Goal: Task Accomplishment & Management: Manage account settings

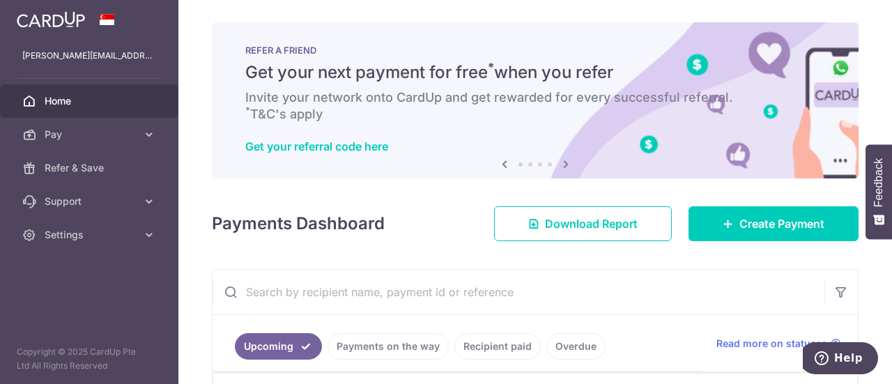
scroll to position [279, 0]
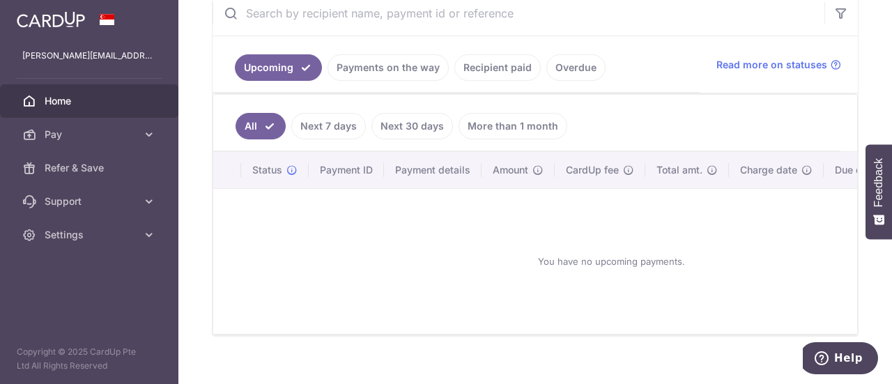
click at [481, 69] on link "Recipient paid" at bounding box center [498, 67] width 86 height 26
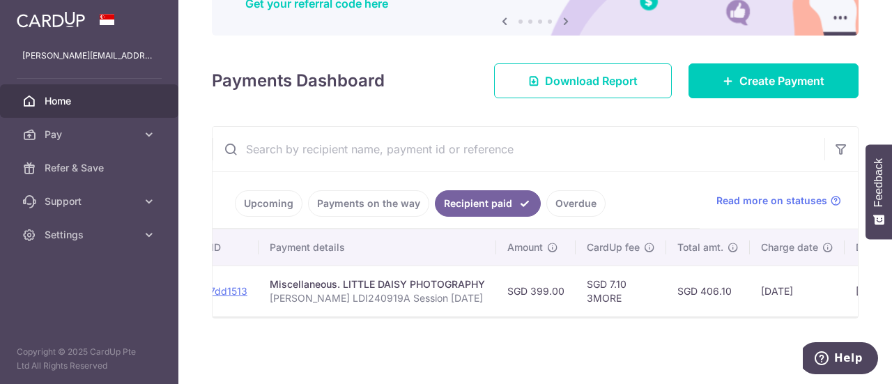
scroll to position [0, 0]
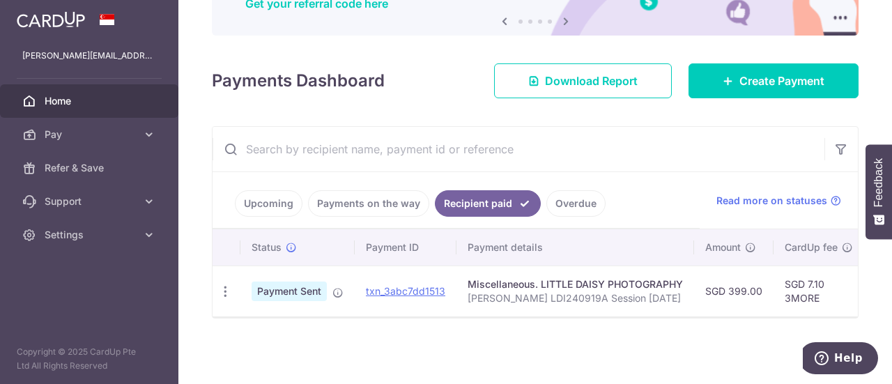
click at [276, 200] on link "Upcoming" at bounding box center [269, 203] width 68 height 26
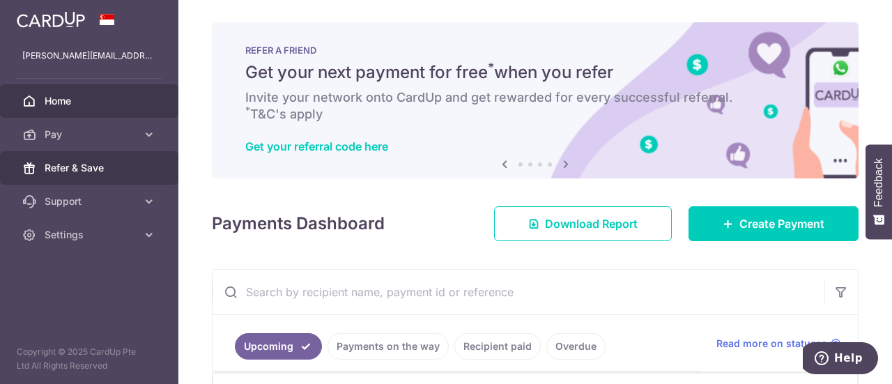
click at [75, 162] on span "Refer & Save" at bounding box center [91, 168] width 92 height 14
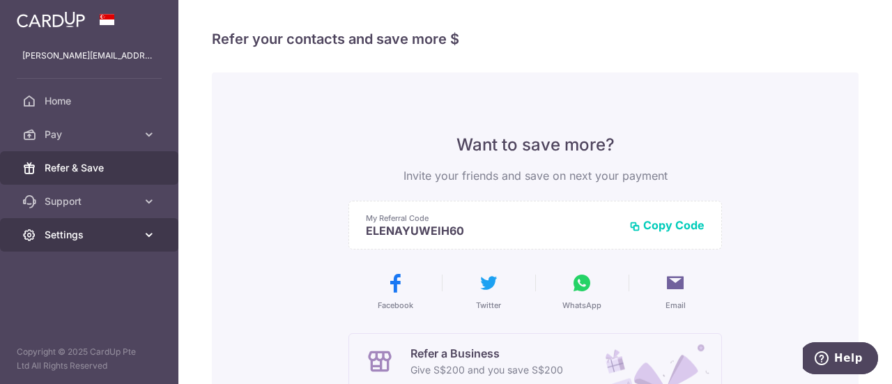
click at [82, 228] on span "Settings" at bounding box center [91, 235] width 92 height 14
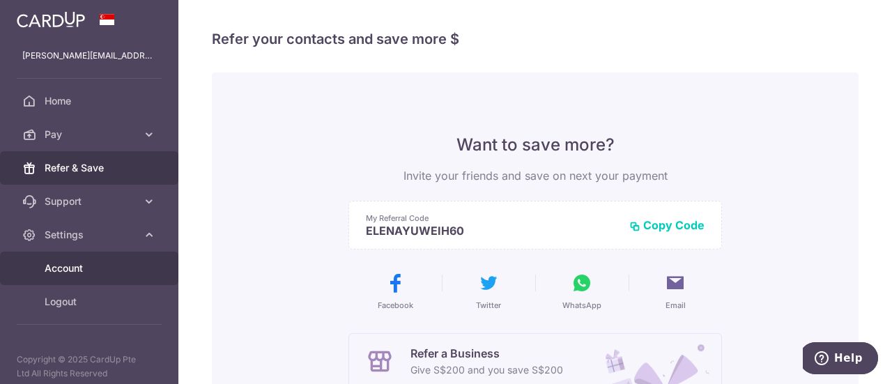
click at [72, 267] on span "Account" at bounding box center [91, 268] width 92 height 14
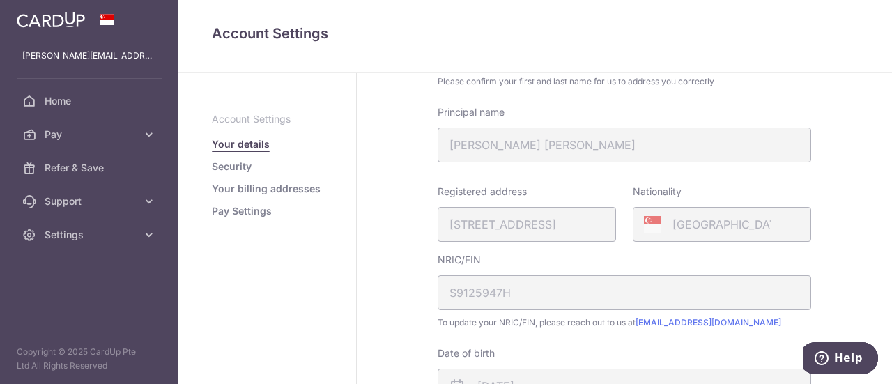
scroll to position [209, 0]
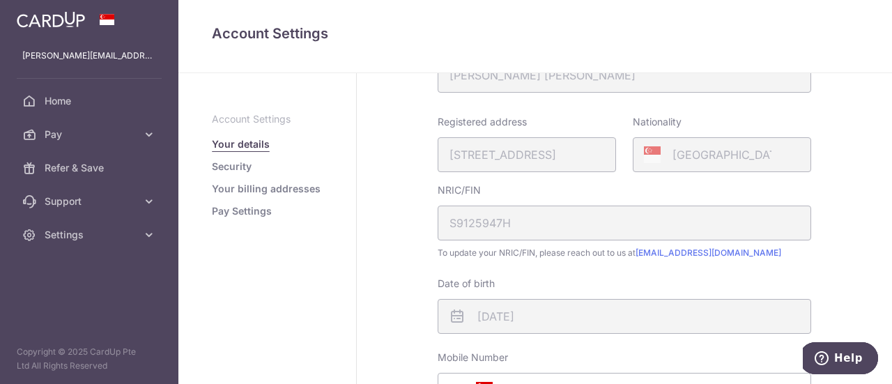
click at [459, 155] on div "Registered address 126B, CANBERRA STREET, 14, 787, SINGAPORE, 752126" at bounding box center [527, 143] width 178 height 57
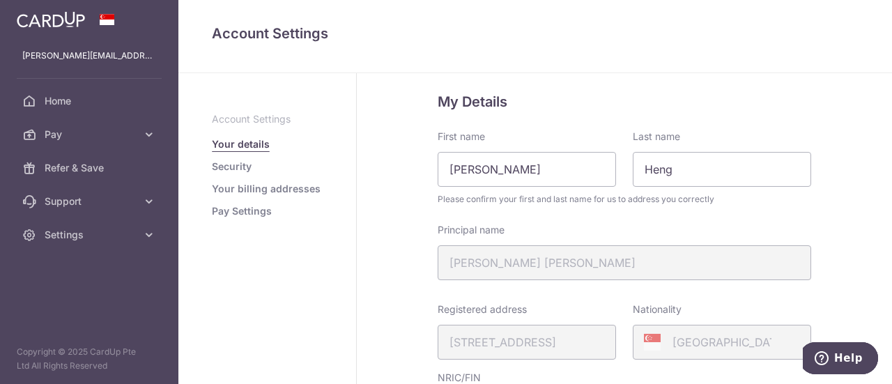
scroll to position [0, 0]
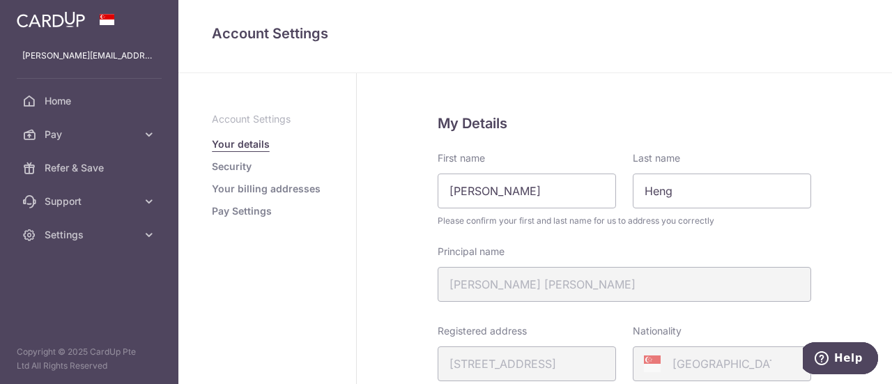
click at [236, 168] on link "Security" at bounding box center [232, 167] width 40 height 14
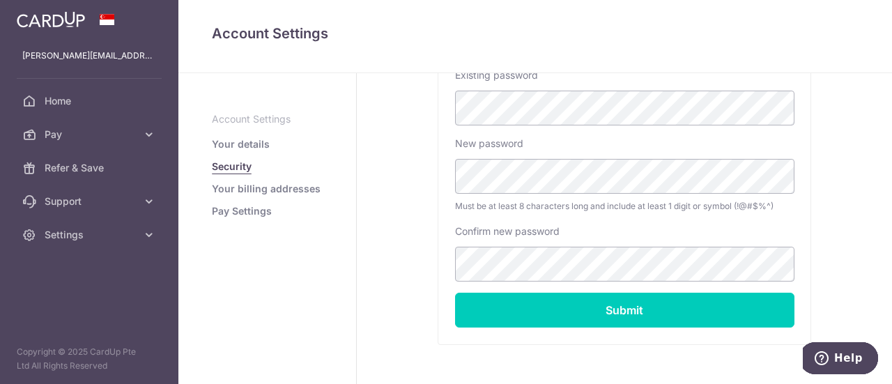
scroll to position [400, 0]
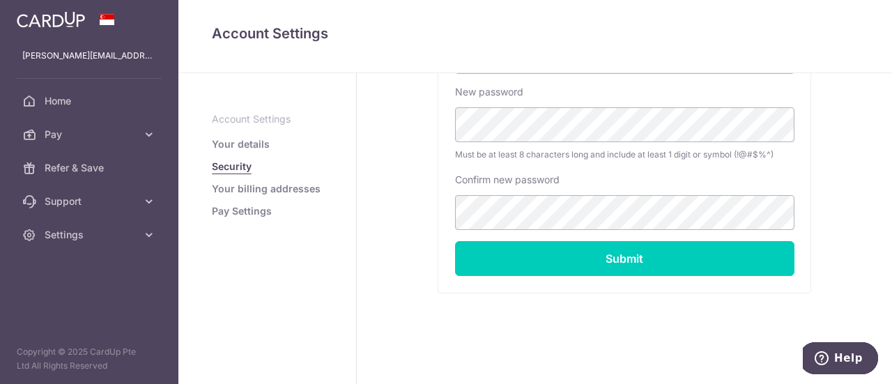
click at [272, 188] on link "Your billing addresses" at bounding box center [266, 189] width 109 height 14
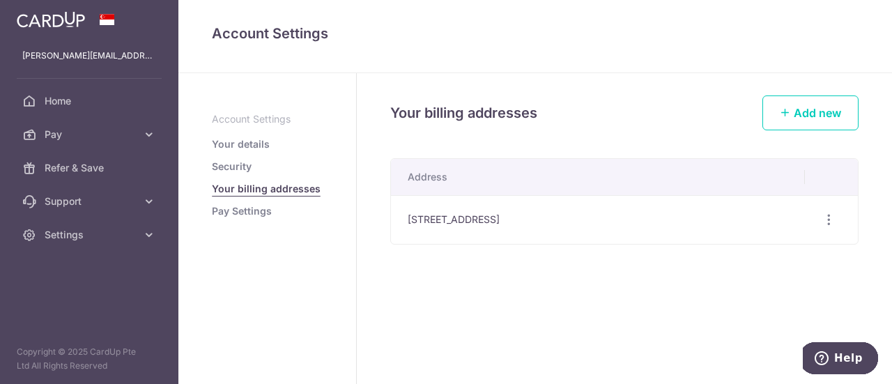
click at [250, 213] on link "Pay Settings" at bounding box center [242, 211] width 60 height 14
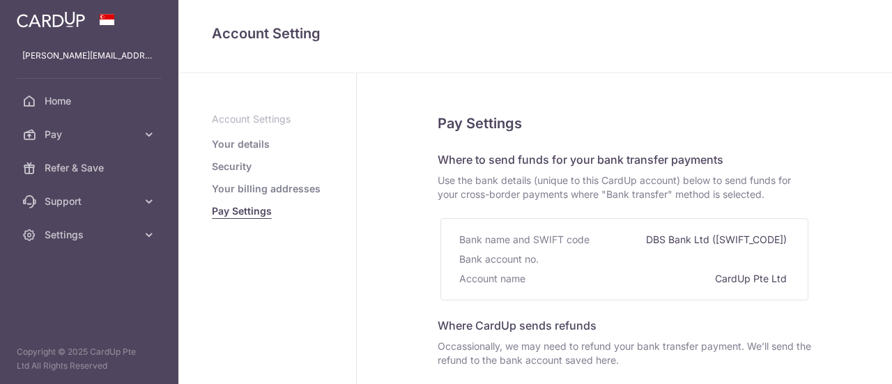
select select
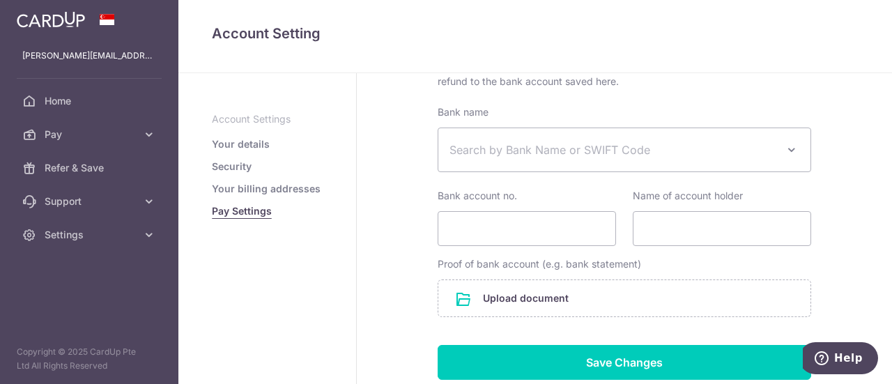
scroll to position [209, 0]
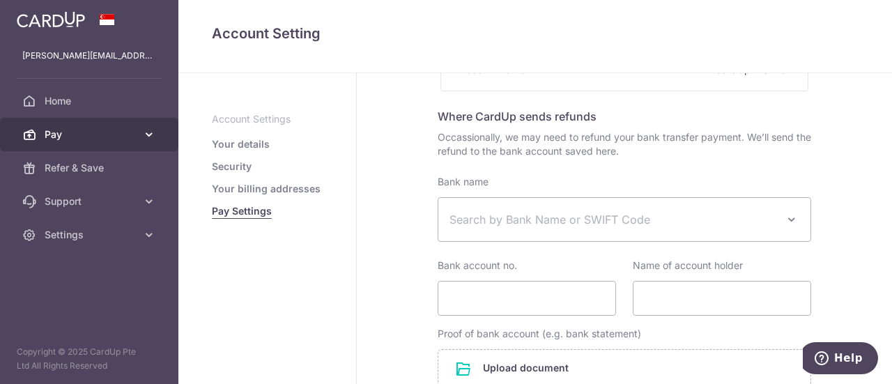
click at [71, 132] on span "Pay" at bounding box center [91, 135] width 92 height 14
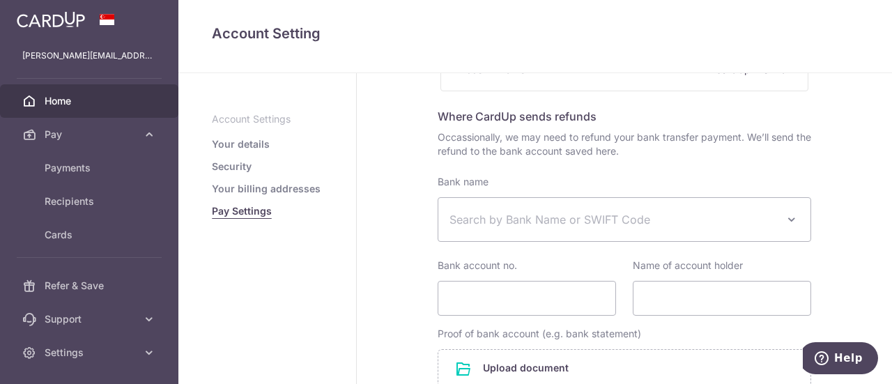
click at [59, 100] on span "Home" at bounding box center [91, 101] width 92 height 14
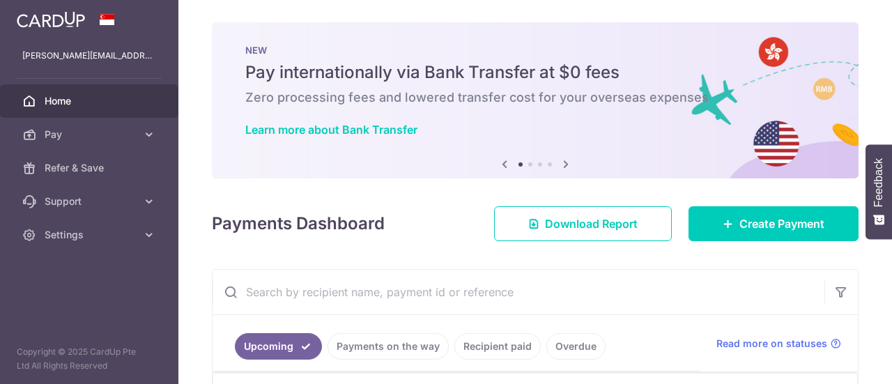
click at [70, 133] on span "Pay" at bounding box center [91, 135] width 92 height 14
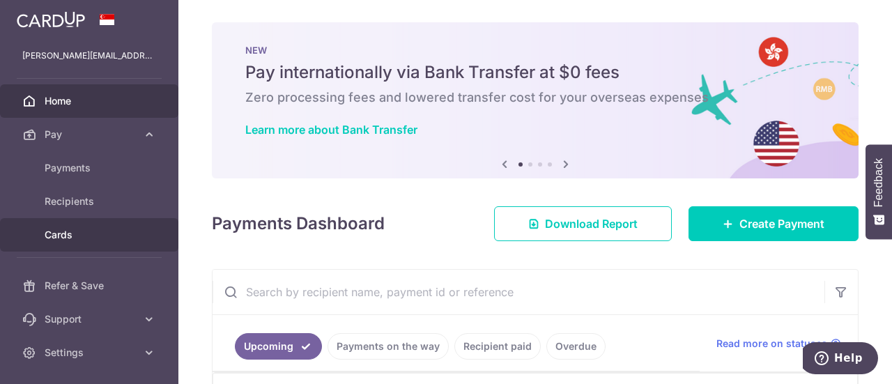
click at [62, 236] on span "Cards" at bounding box center [91, 235] width 92 height 14
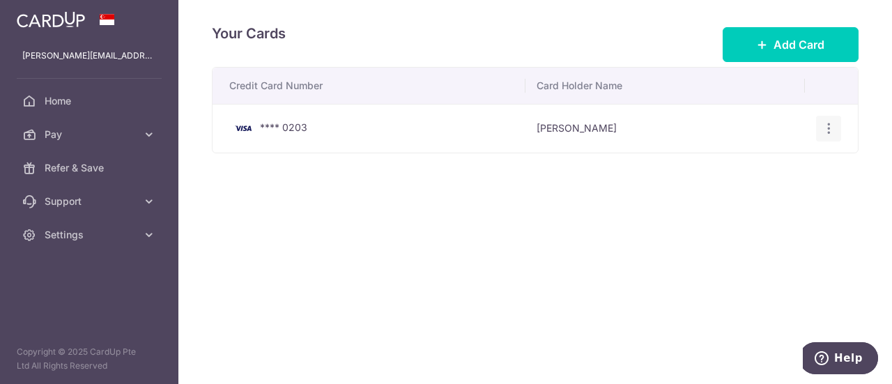
click at [827, 129] on icon "button" at bounding box center [829, 128] width 15 height 15
click at [742, 199] on span "Delete" at bounding box center [782, 200] width 95 height 17
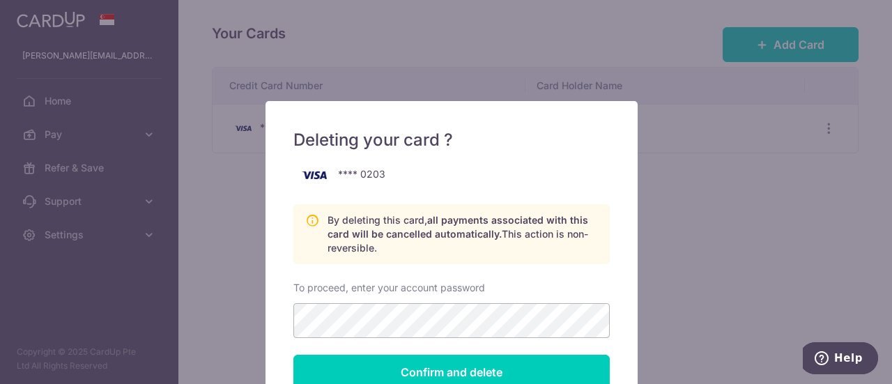
scroll to position [70, 0]
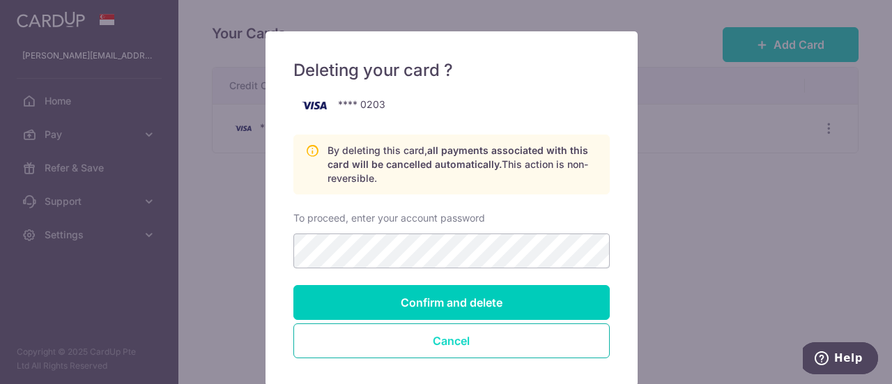
click at [473, 349] on button "Cancel" at bounding box center [451, 340] width 316 height 35
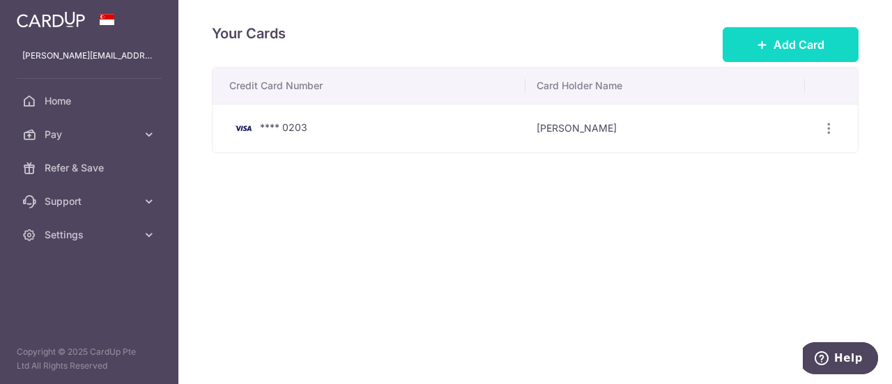
click at [770, 47] on button "Add Card" at bounding box center [791, 44] width 136 height 35
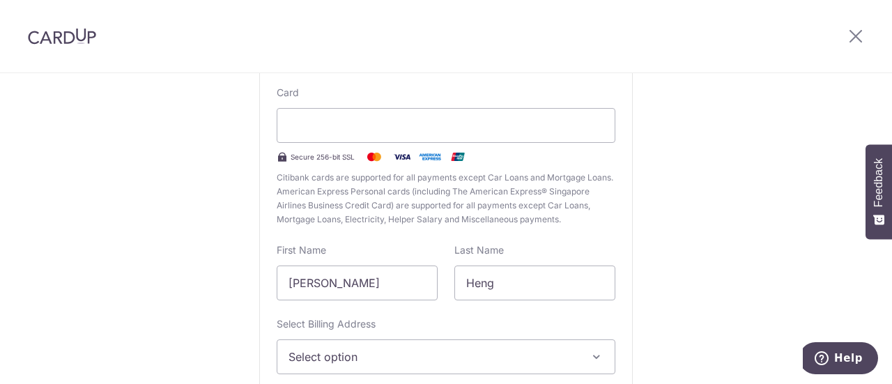
scroll to position [203, 0]
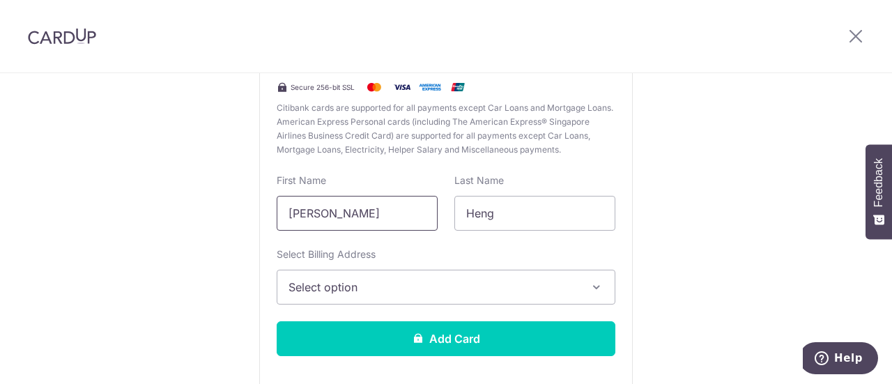
drag, startPoint x: 376, startPoint y: 213, endPoint x: 209, endPoint y: 210, distance: 167.3
click at [209, 210] on div "New Card Details New card details Card Secure 256-bit SSL Citibank cards are su…" at bounding box center [446, 163] width 892 height 586
type input "Ben"
drag, startPoint x: 513, startPoint y: 212, endPoint x: 421, endPoint y: 214, distance: 92.0
click at [421, 214] on div "First Name Ben Last Name Heng" at bounding box center [446, 202] width 356 height 57
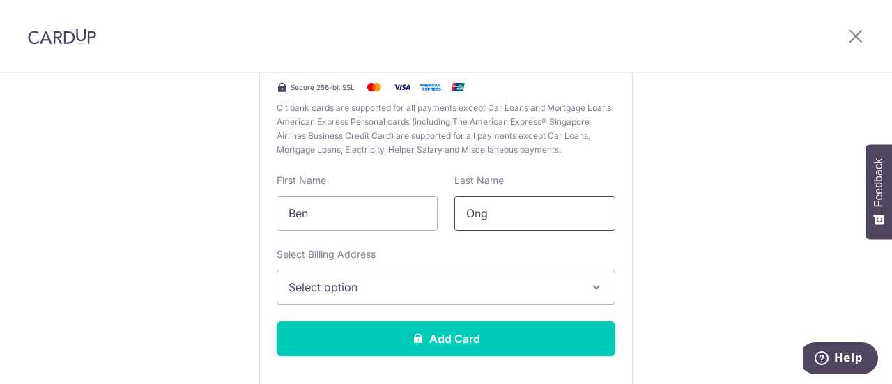
type input "Ong"
click at [418, 280] on span "Select option" at bounding box center [434, 287] width 290 height 17
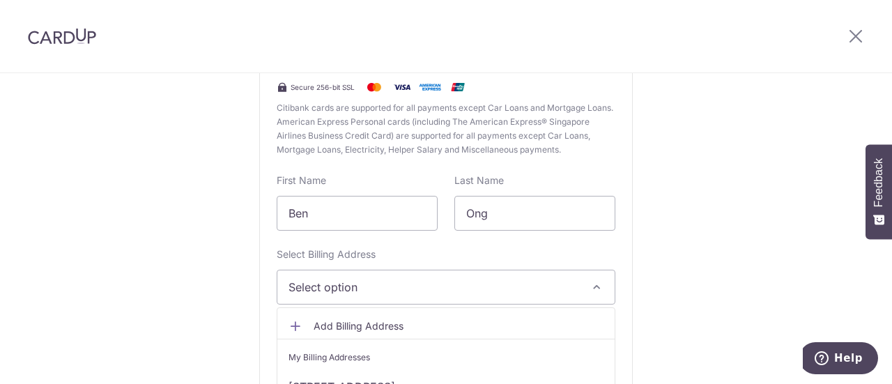
scroll to position [273, 0]
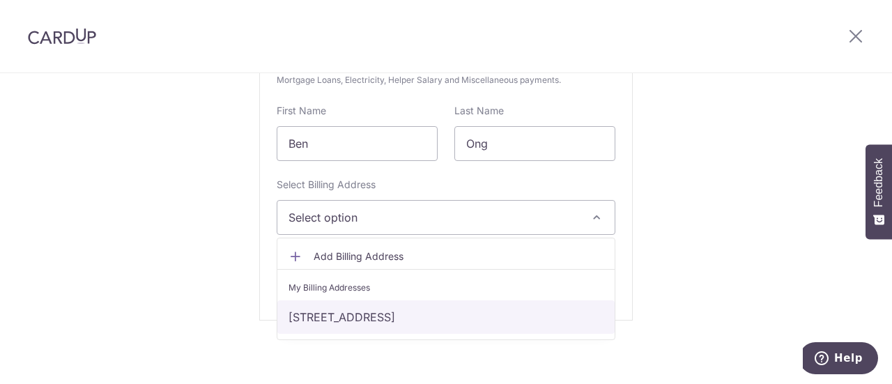
click at [450, 320] on link "126B Canberra Street #14-787, Singapore, Singapore-752126" at bounding box center [445, 316] width 337 height 33
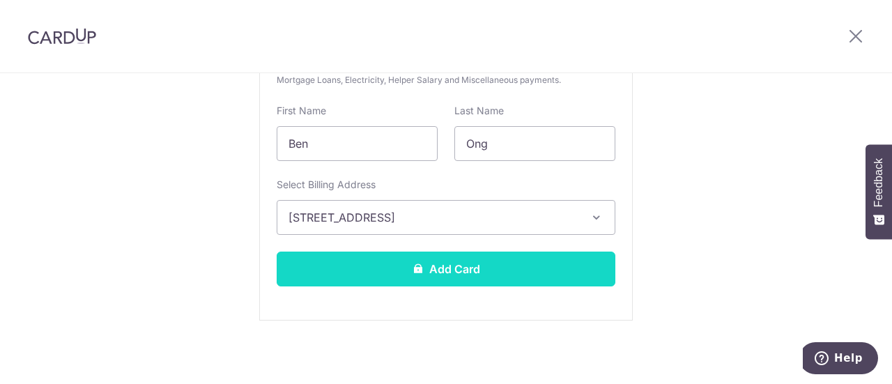
click at [433, 273] on button "Add Card" at bounding box center [446, 269] width 339 height 35
click at [566, 266] on button "Add Card" at bounding box center [446, 269] width 339 height 35
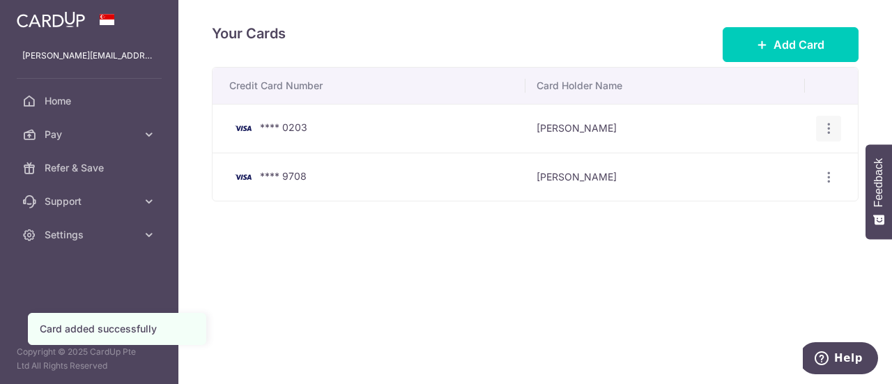
click at [830, 126] on icon "button" at bounding box center [829, 128] width 15 height 15
click at [749, 200] on span "Delete" at bounding box center [782, 200] width 95 height 17
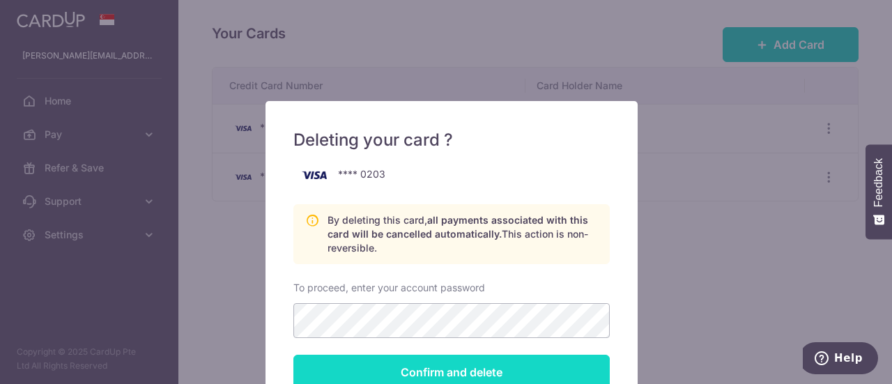
click at [520, 365] on input "Confirm and delete" at bounding box center [451, 372] width 316 height 35
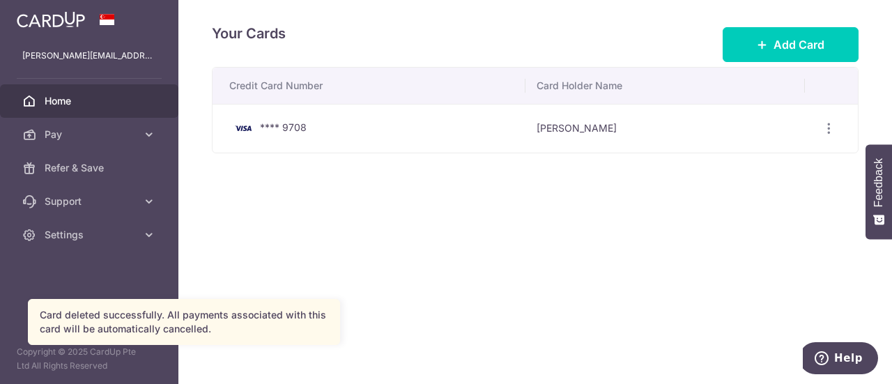
click at [73, 104] on span "Home" at bounding box center [91, 101] width 92 height 14
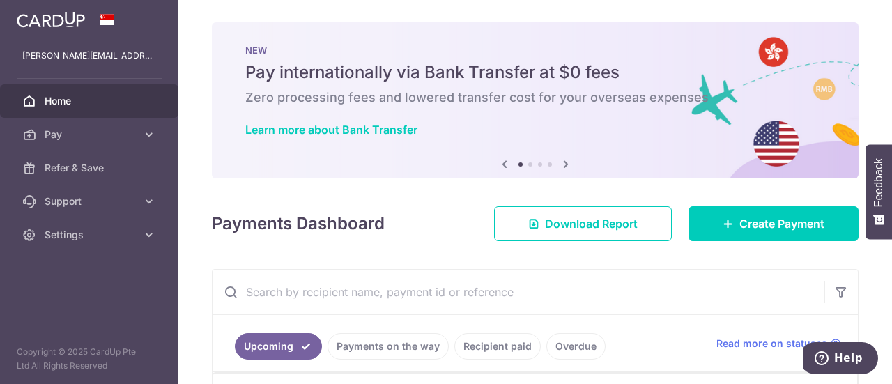
scroll to position [139, 0]
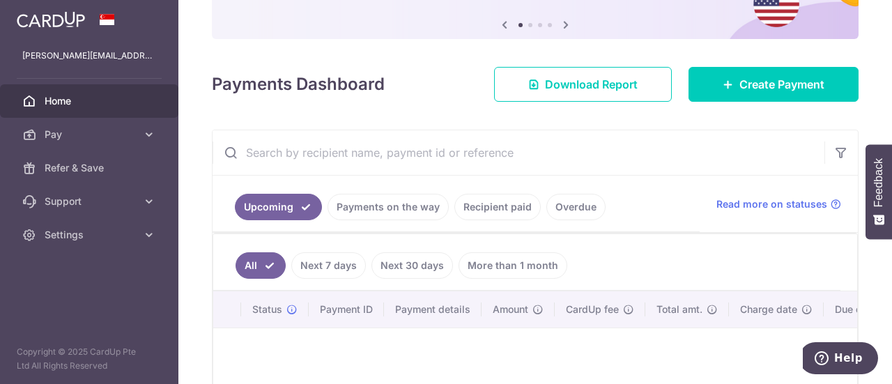
click at [494, 205] on link "Recipient paid" at bounding box center [498, 207] width 86 height 26
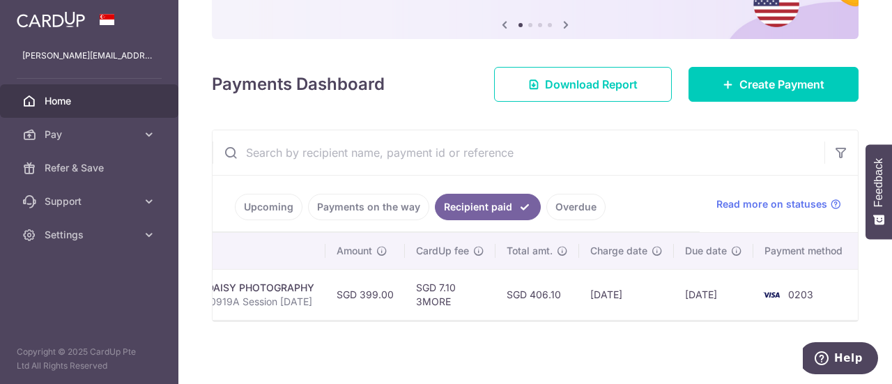
scroll to position [0, 0]
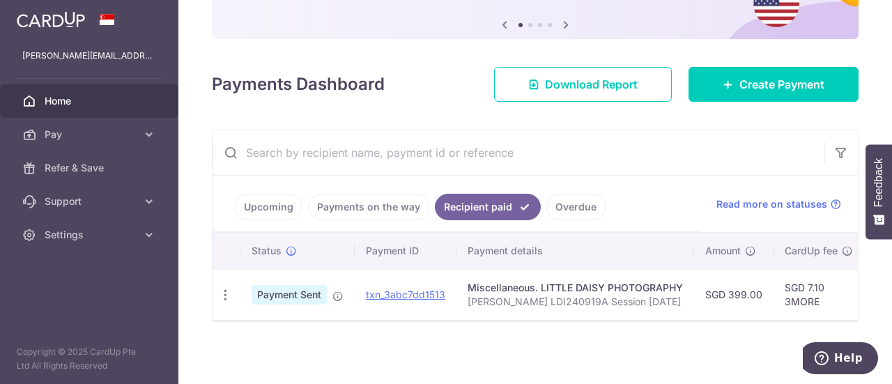
click at [270, 204] on link "Upcoming" at bounding box center [269, 207] width 68 height 26
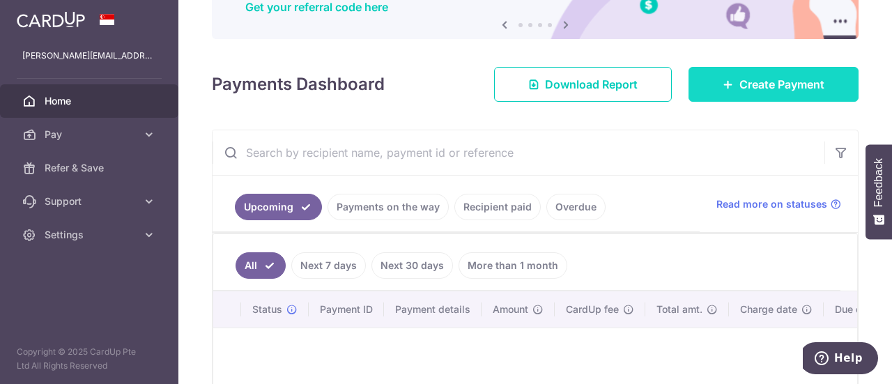
click at [740, 83] on span "Create Payment" at bounding box center [782, 84] width 85 height 17
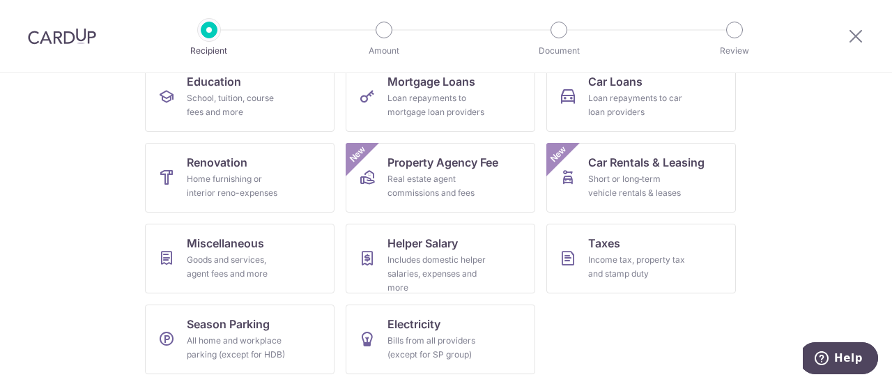
scroll to position [169, 0]
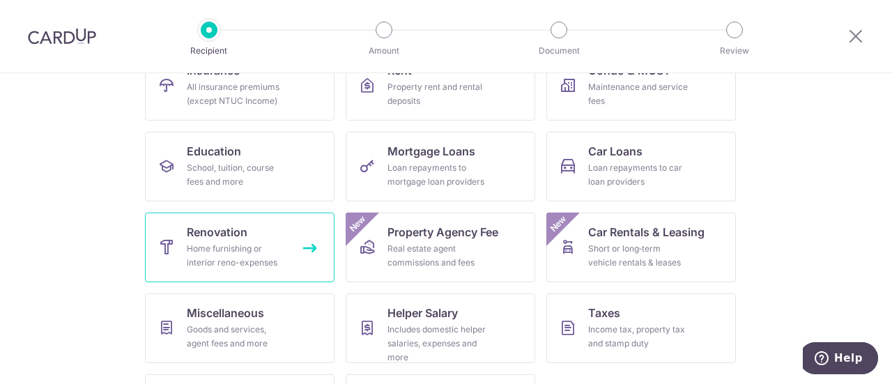
click at [198, 225] on span "Renovation" at bounding box center [217, 232] width 61 height 17
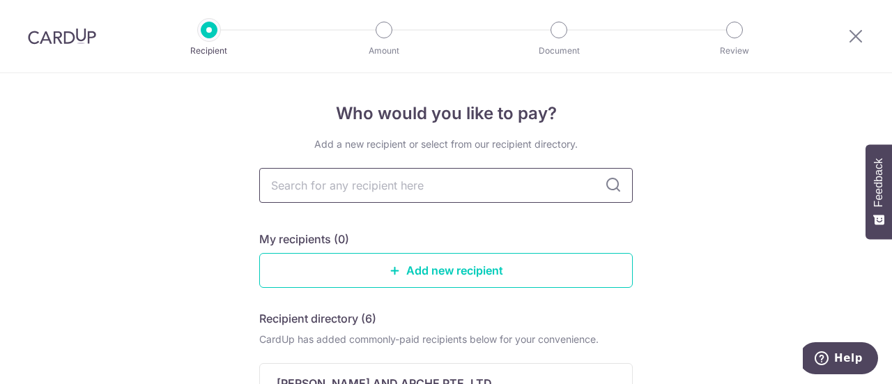
click at [394, 192] on input "text" at bounding box center [446, 185] width 374 height 35
click at [853, 34] on icon at bounding box center [856, 35] width 17 height 17
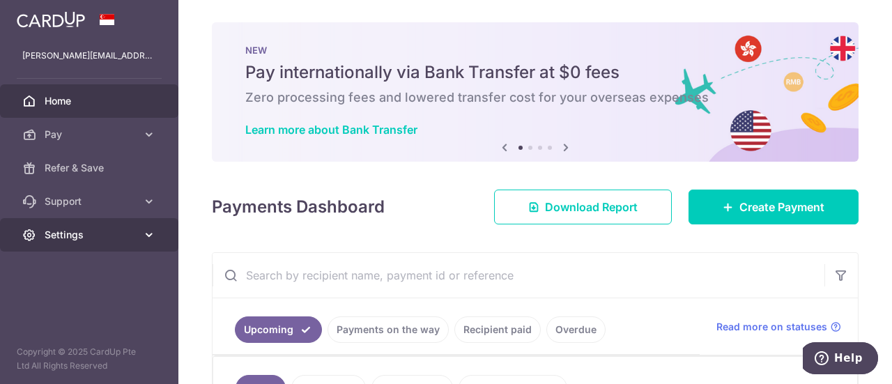
click at [61, 235] on span "Settings" at bounding box center [91, 235] width 92 height 14
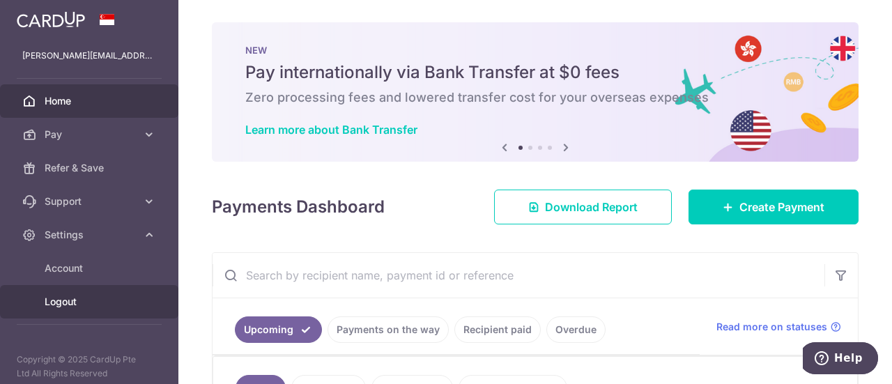
click at [63, 300] on span "Logout" at bounding box center [91, 302] width 92 height 14
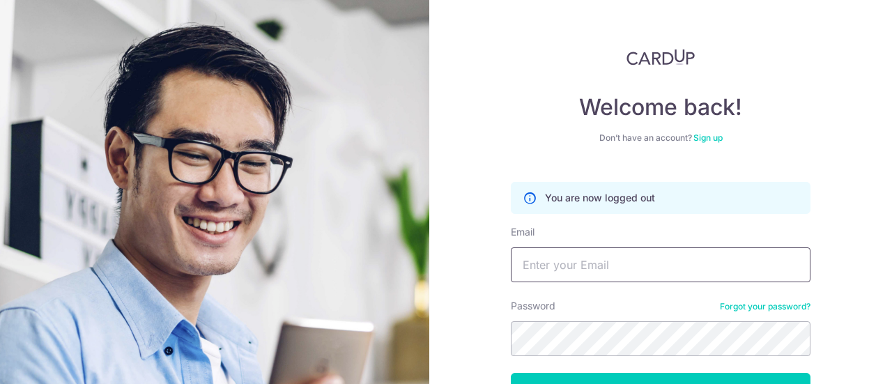
click at [580, 268] on input "Email" at bounding box center [661, 264] width 300 height 35
type input "[EMAIL_ADDRESS][DOMAIN_NAME]"
click at [511, 373] on button "Log in" at bounding box center [661, 390] width 300 height 35
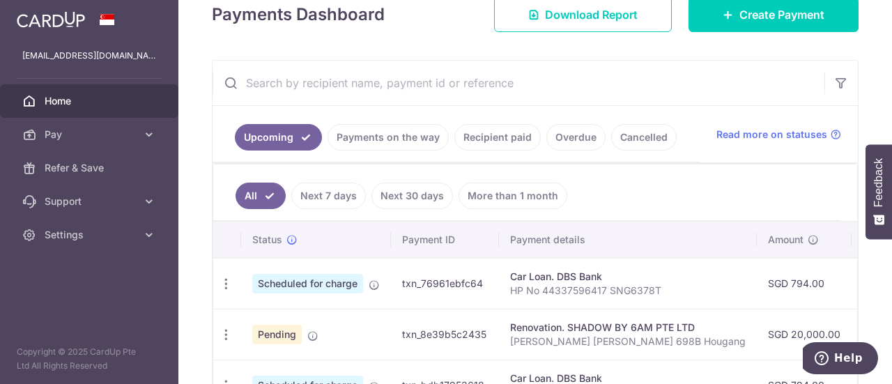
scroll to position [349, 0]
